Goal: Find specific page/section: Find specific page/section

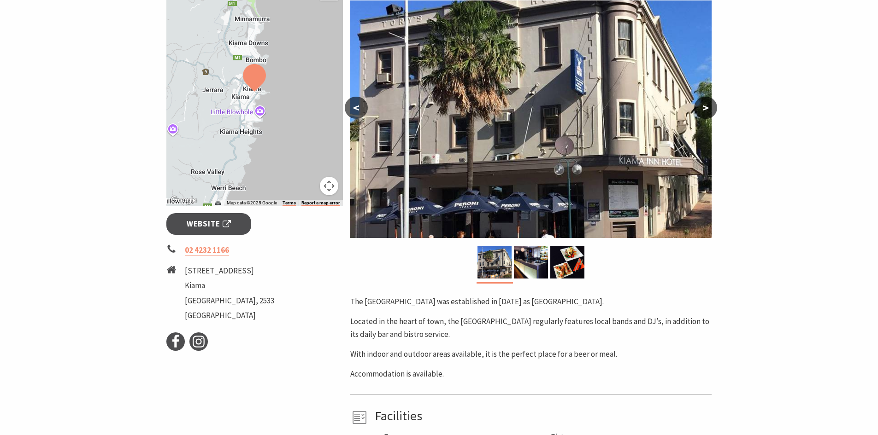
scroll to position [277, 0]
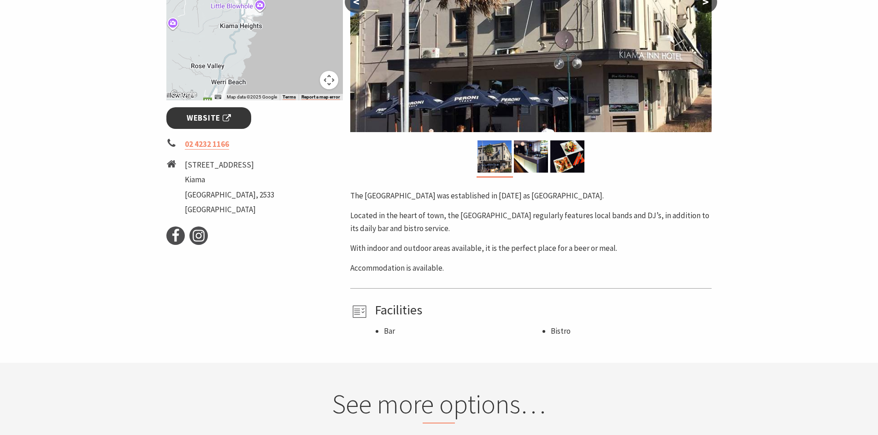
click at [195, 117] on span "Website" at bounding box center [209, 118] width 44 height 12
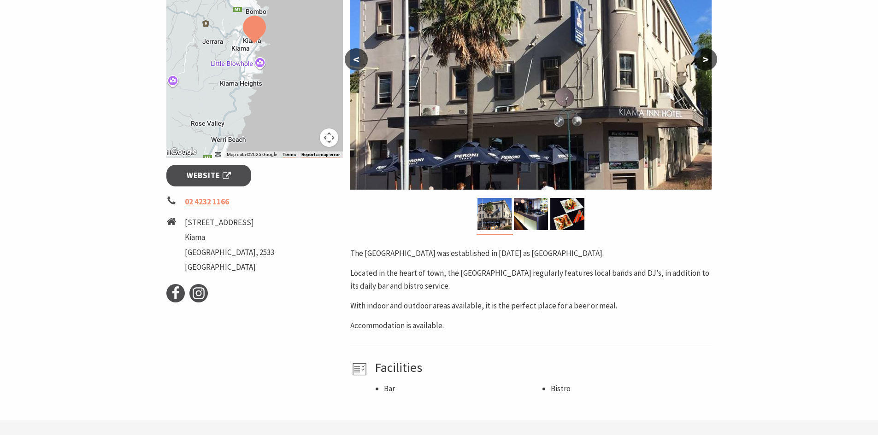
scroll to position [92, 0]
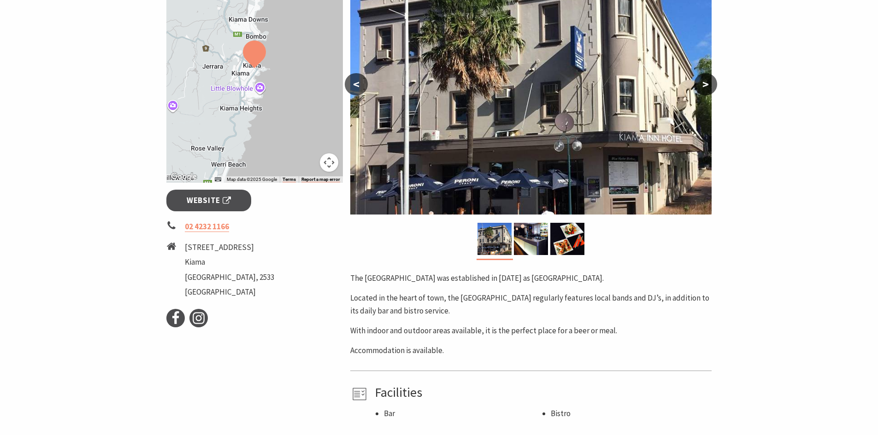
scroll to position [277, 0]
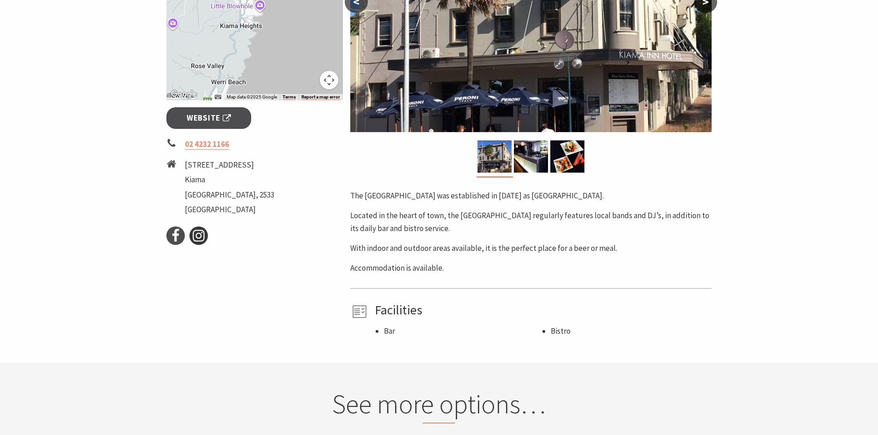
click at [199, 231] on icon at bounding box center [199, 236] width 14 height 14
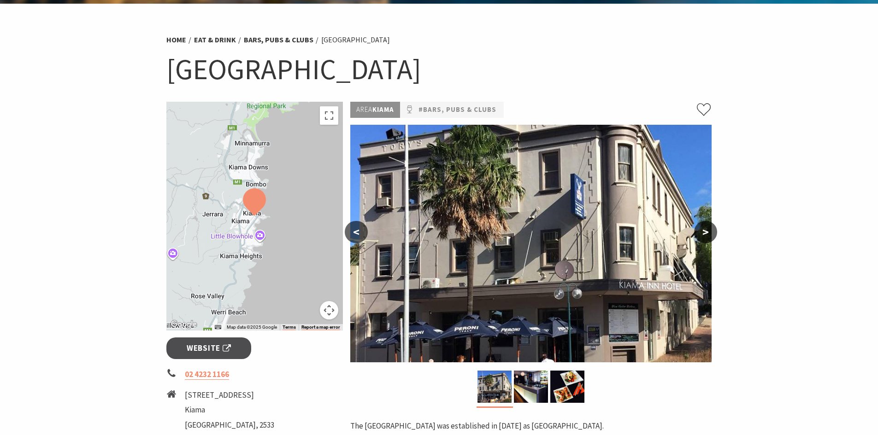
scroll to position [0, 0]
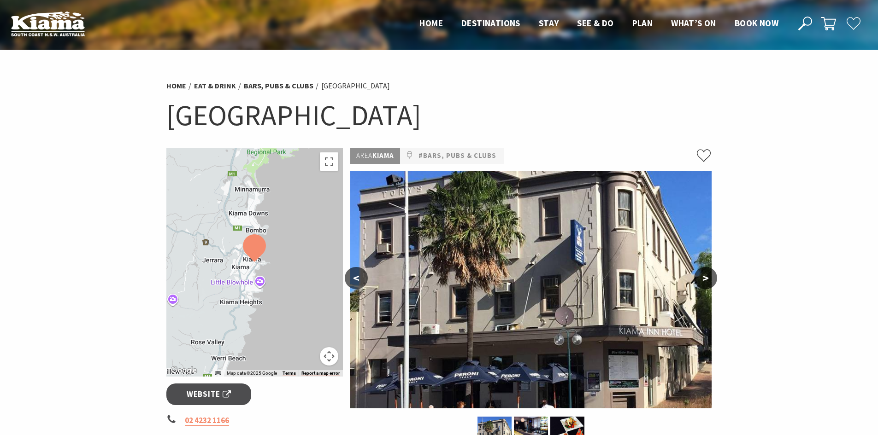
click at [629, 22] on ul "Home Destinations Towns & Villages Kiama Gerringong Gerroa Jamberoo Minnamurra …" at bounding box center [598, 23] width 377 height 14
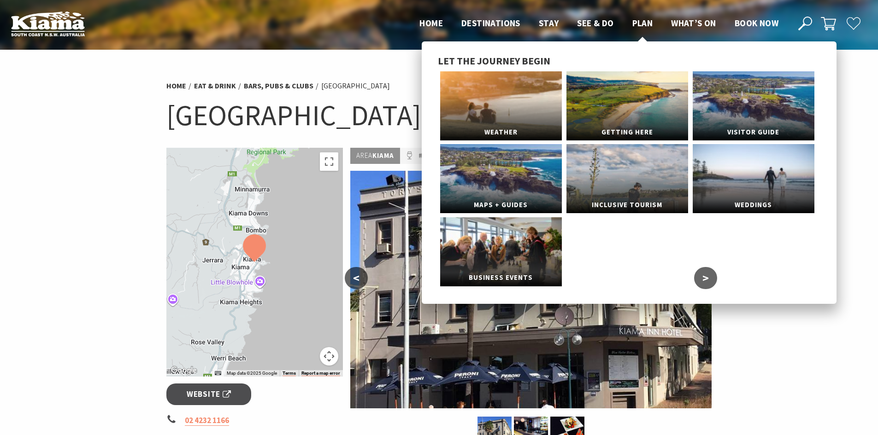
click at [636, 24] on span "Plan" at bounding box center [642, 23] width 21 height 11
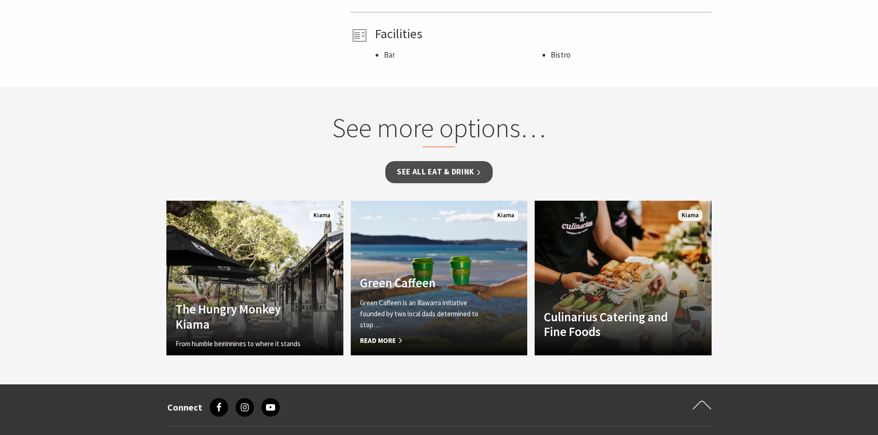
scroll to position [369, 0]
